Goal: Task Accomplishment & Management: Manage account settings

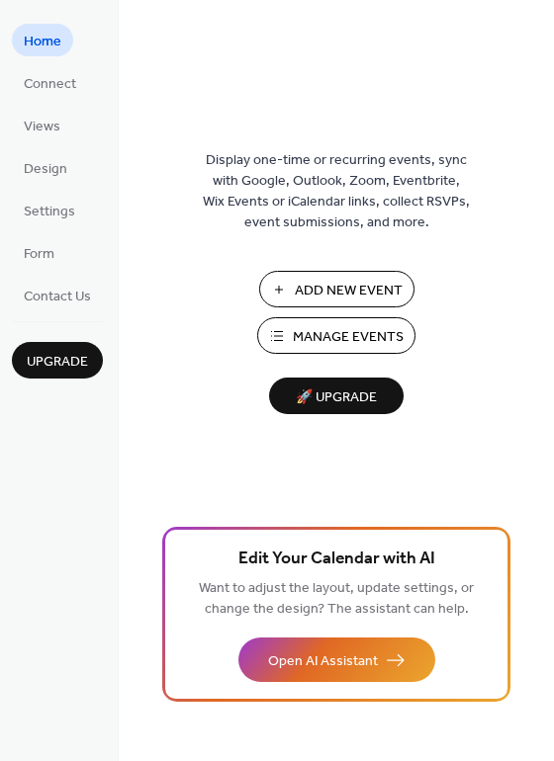
click at [365, 333] on span "Manage Events" at bounding box center [348, 337] width 111 height 21
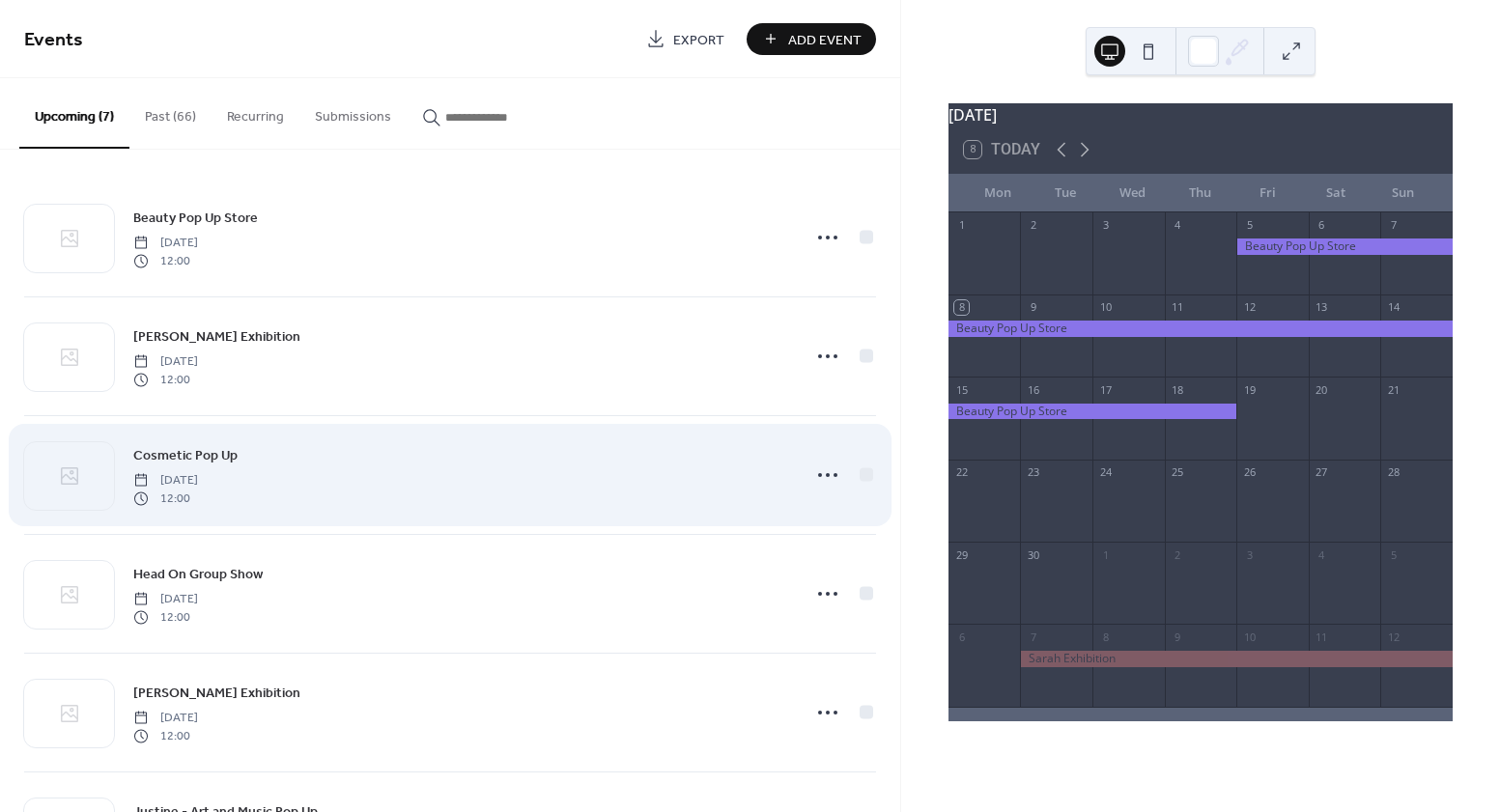
click at [700, 476] on div "Cosmetic Pop Up Wednesday, October 29, 2025 12:00" at bounding box center [460, 475] width 655 height 62
click at [860, 476] on div at bounding box center [867, 474] width 14 height 14
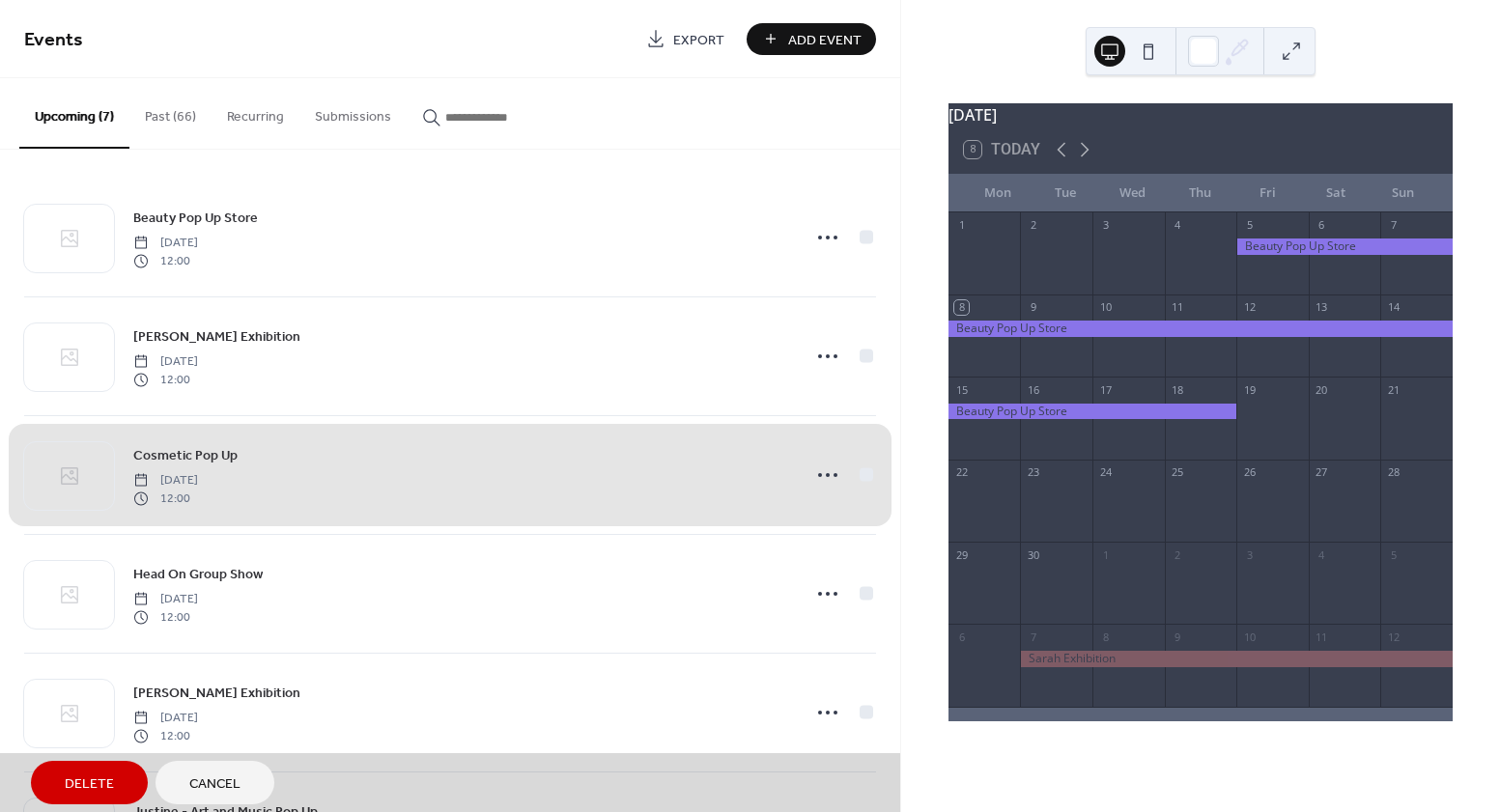
click at [109, 776] on span "Delete" at bounding box center [89, 785] width 49 height 21
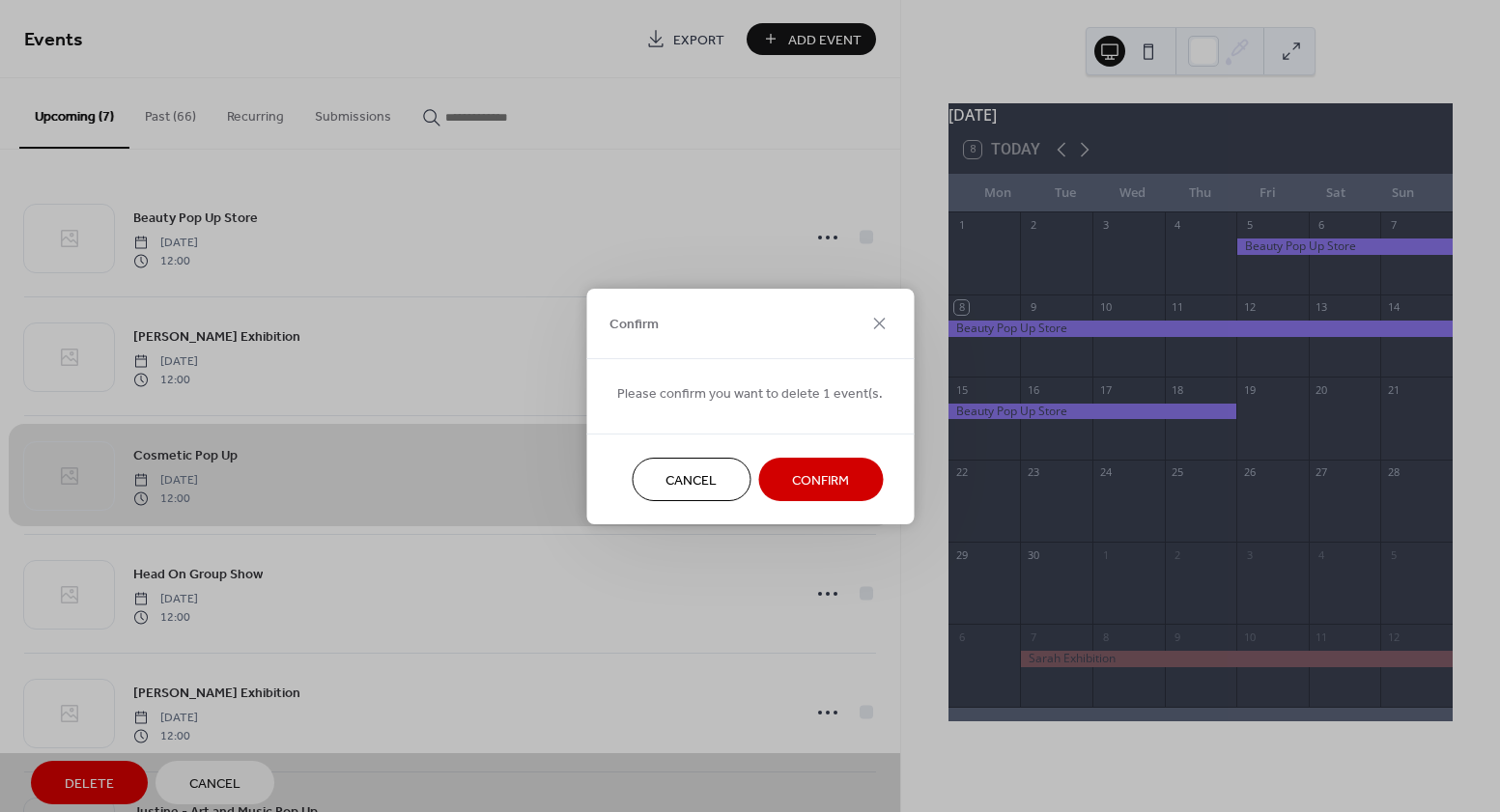
click at [793, 470] on span "Confirm" at bounding box center [821, 480] width 57 height 21
